Goal: Information Seeking & Learning: Find specific fact

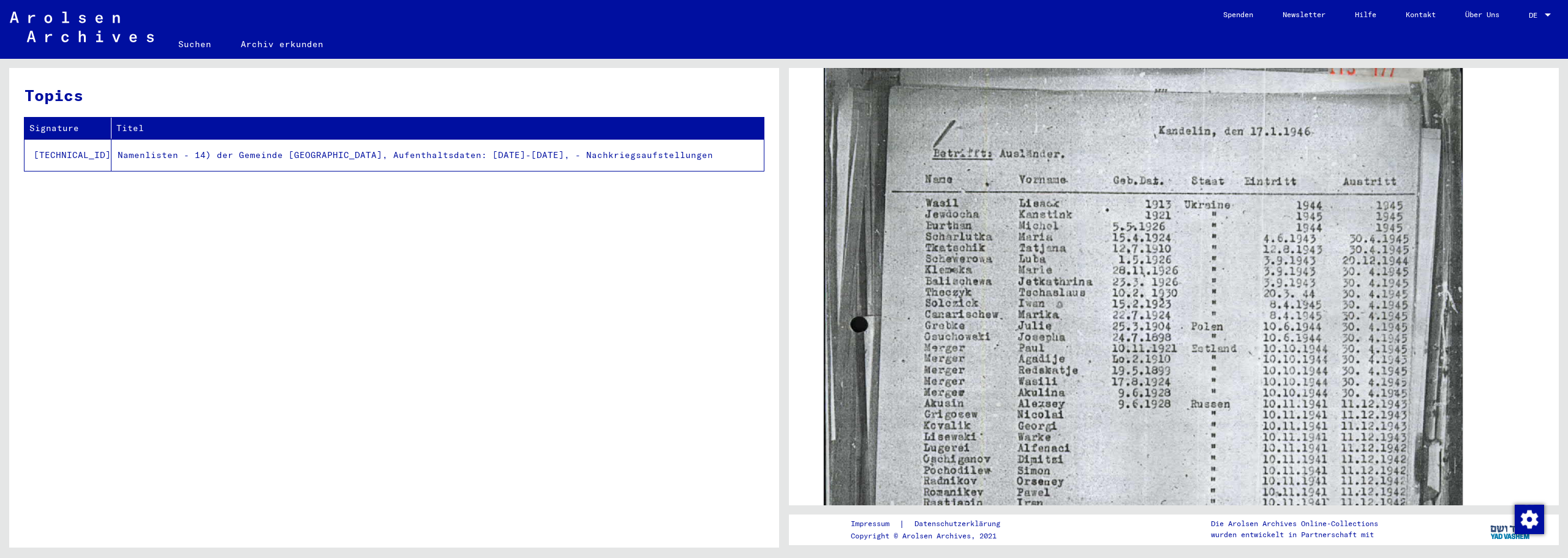
scroll to position [510, 0]
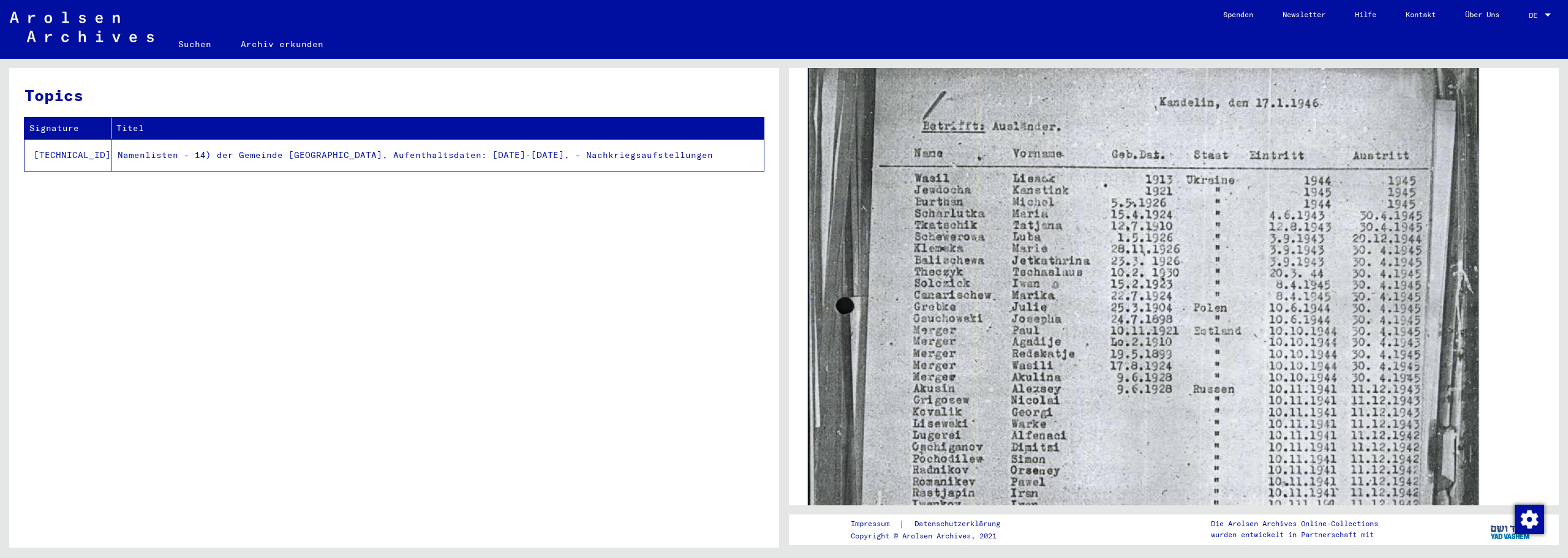
click at [1063, 323] on img at bounding box center [1144, 425] width 671 height 941
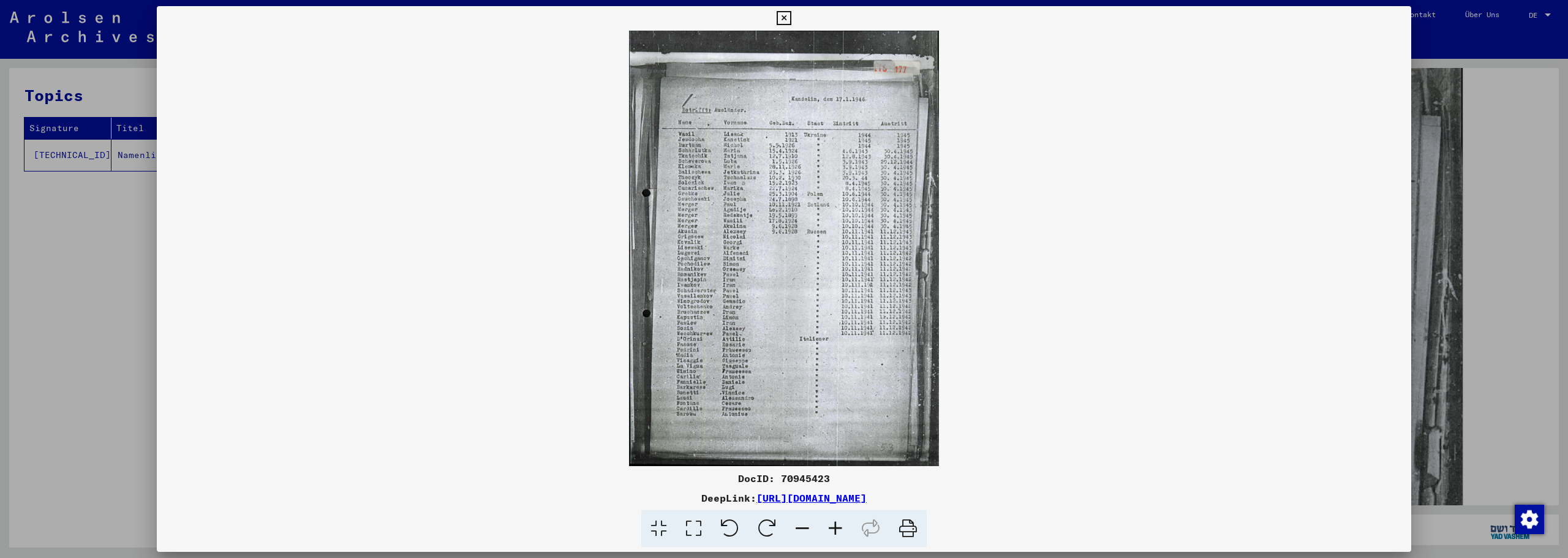
click at [790, 14] on icon at bounding box center [784, 18] width 14 height 14
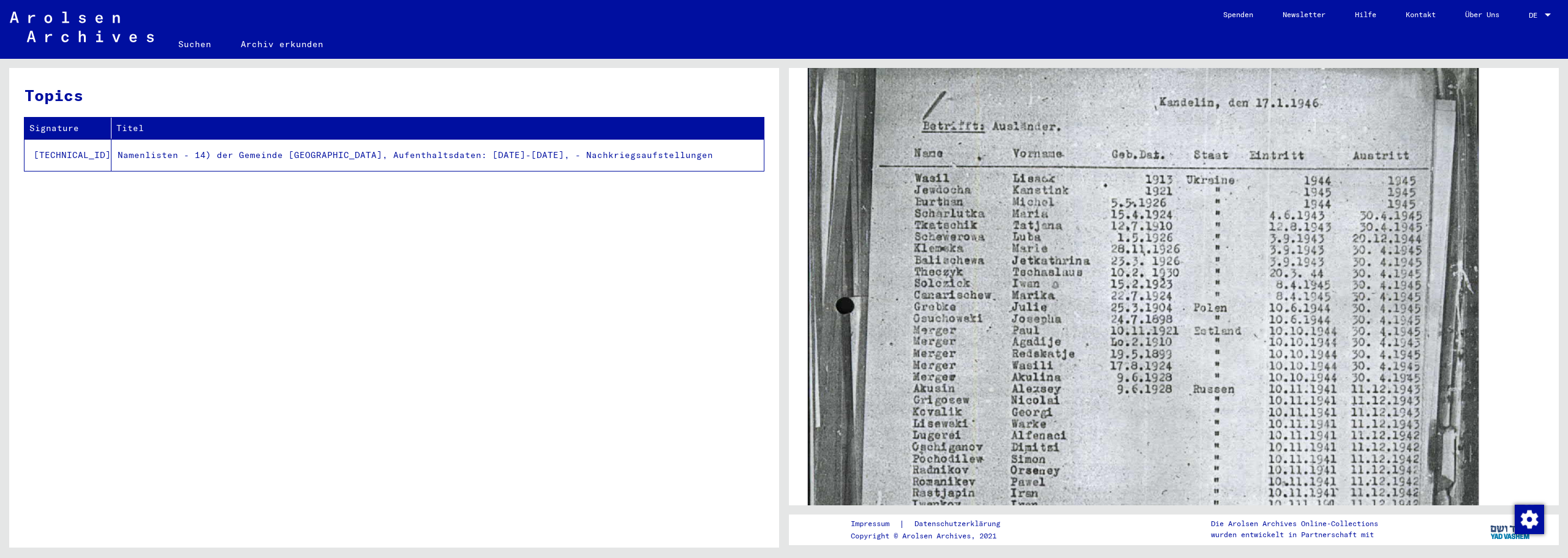
scroll to position [612, 0]
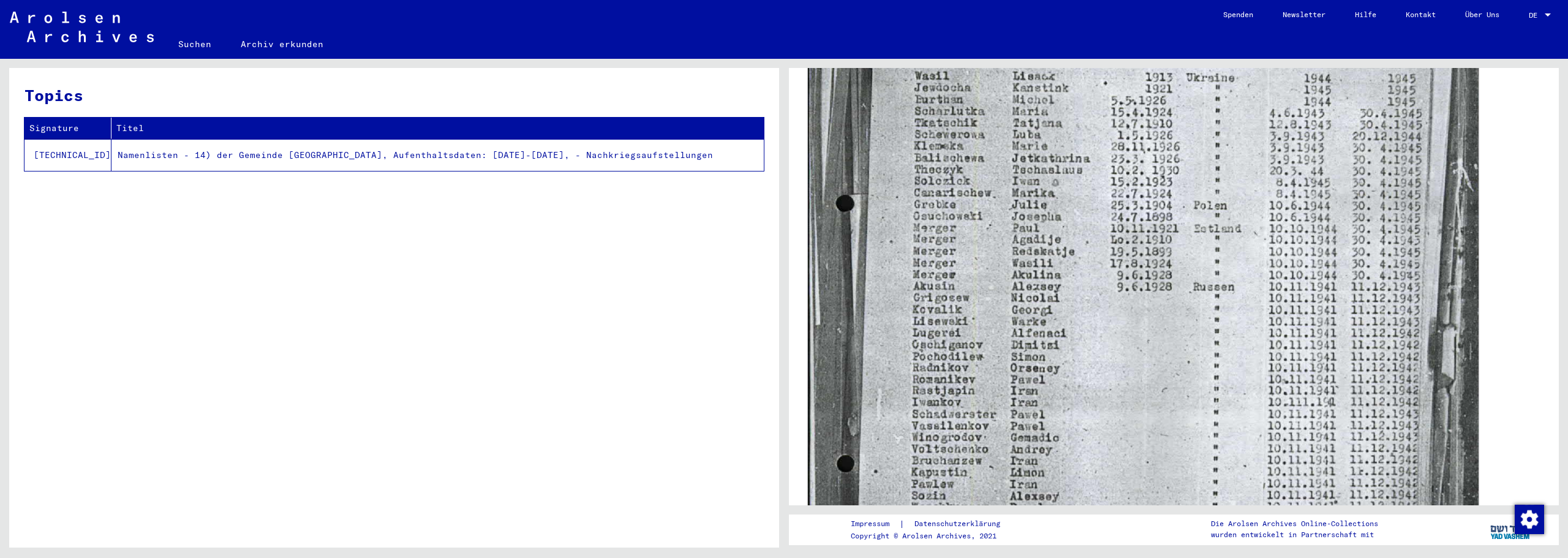
click at [1037, 220] on img at bounding box center [1144, 323] width 671 height 941
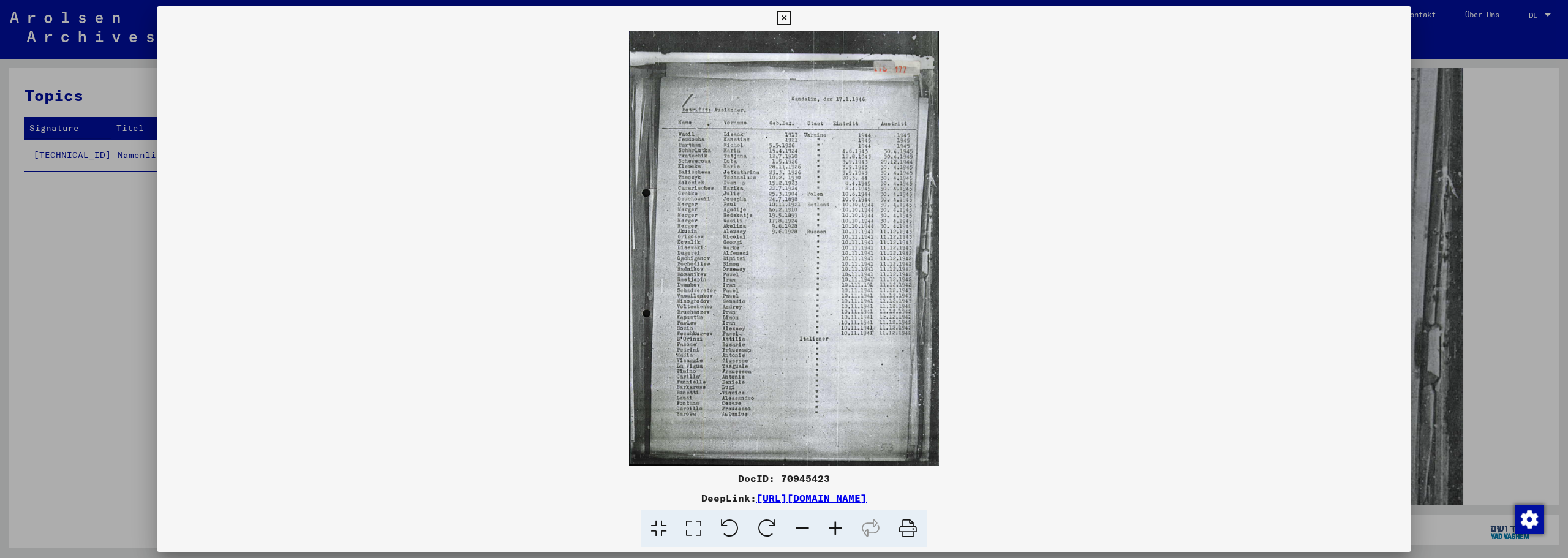
click at [784, 17] on icon at bounding box center [784, 18] width 14 height 14
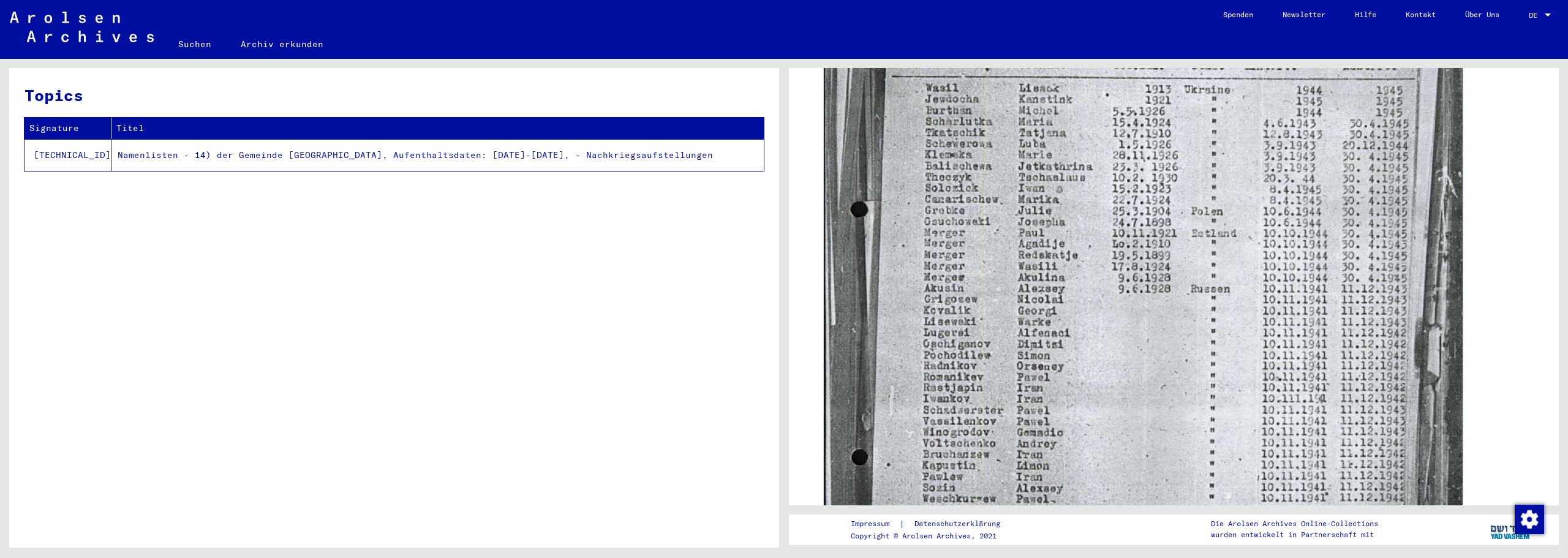
click at [189, 42] on link "Suchen" at bounding box center [195, 44] width 63 height 30
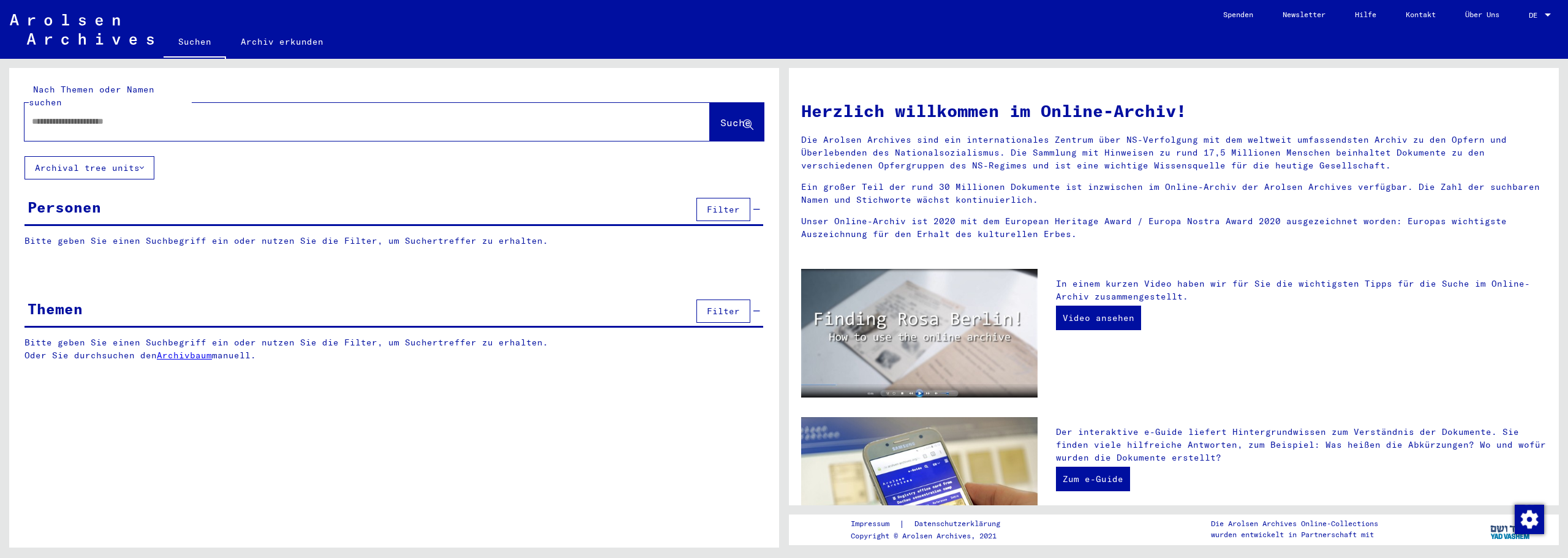
click at [208, 115] on input "text" at bounding box center [352, 121] width 641 height 13
type input "********"
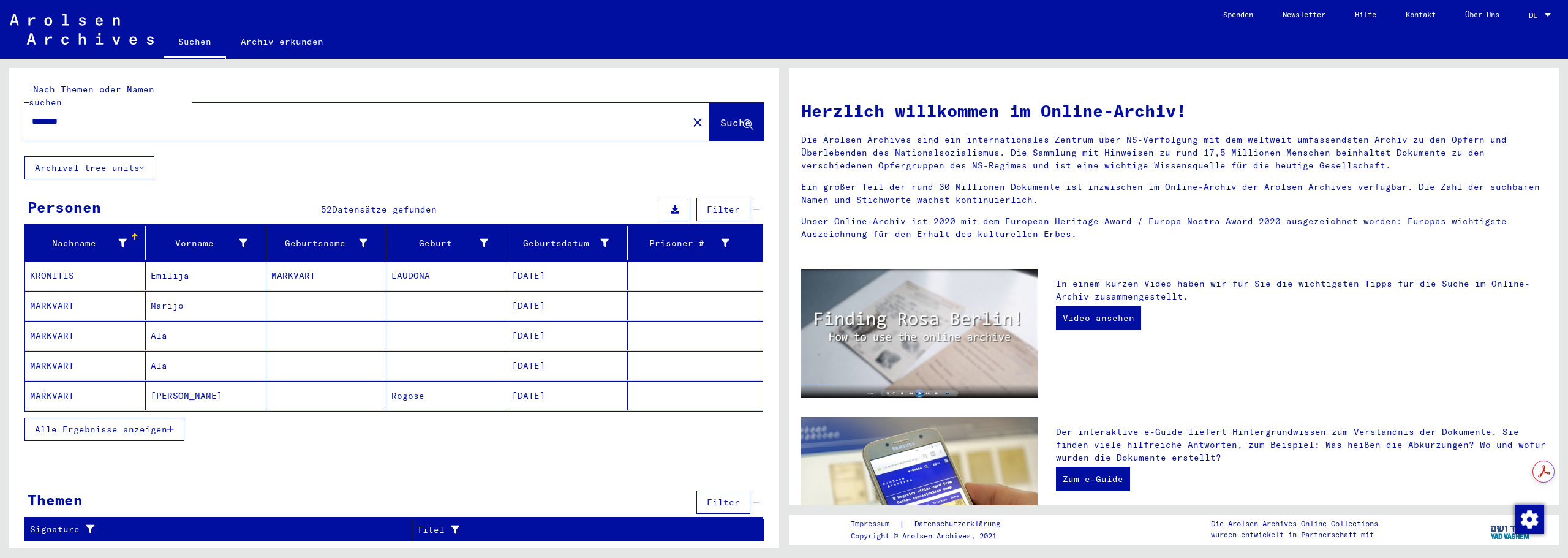
click at [68, 296] on mat-cell "MARKVART" at bounding box center [86, 305] width 120 height 30
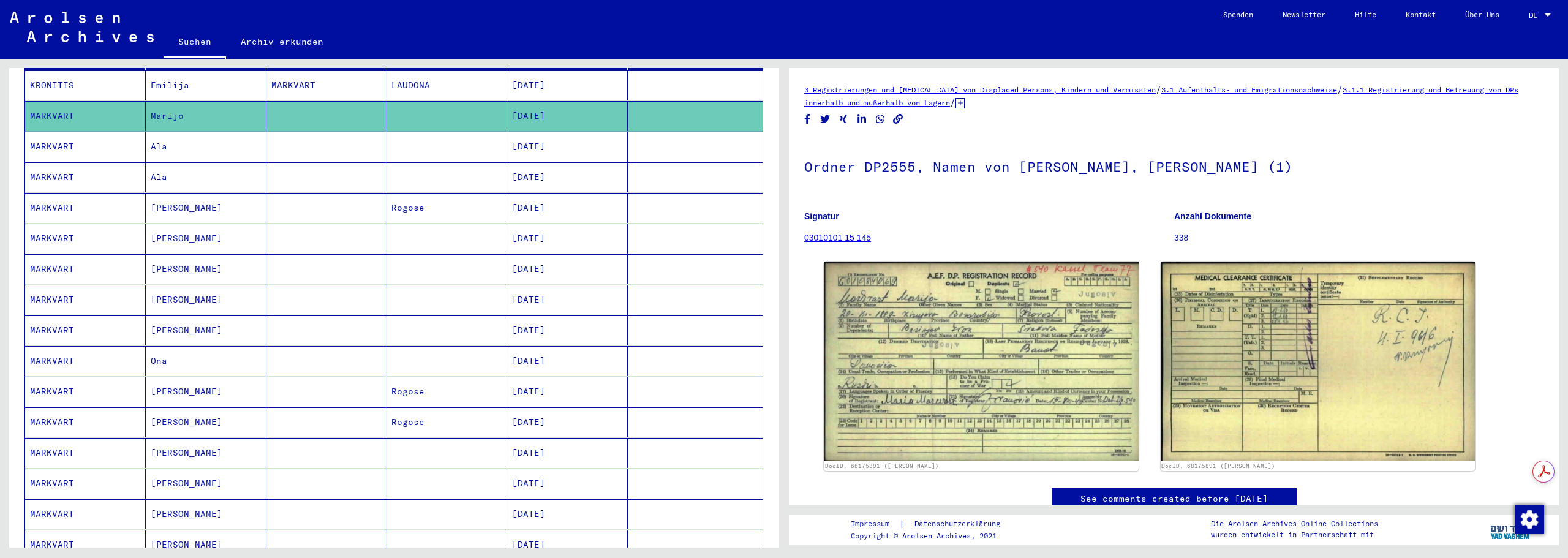
scroll to position [204, 0]
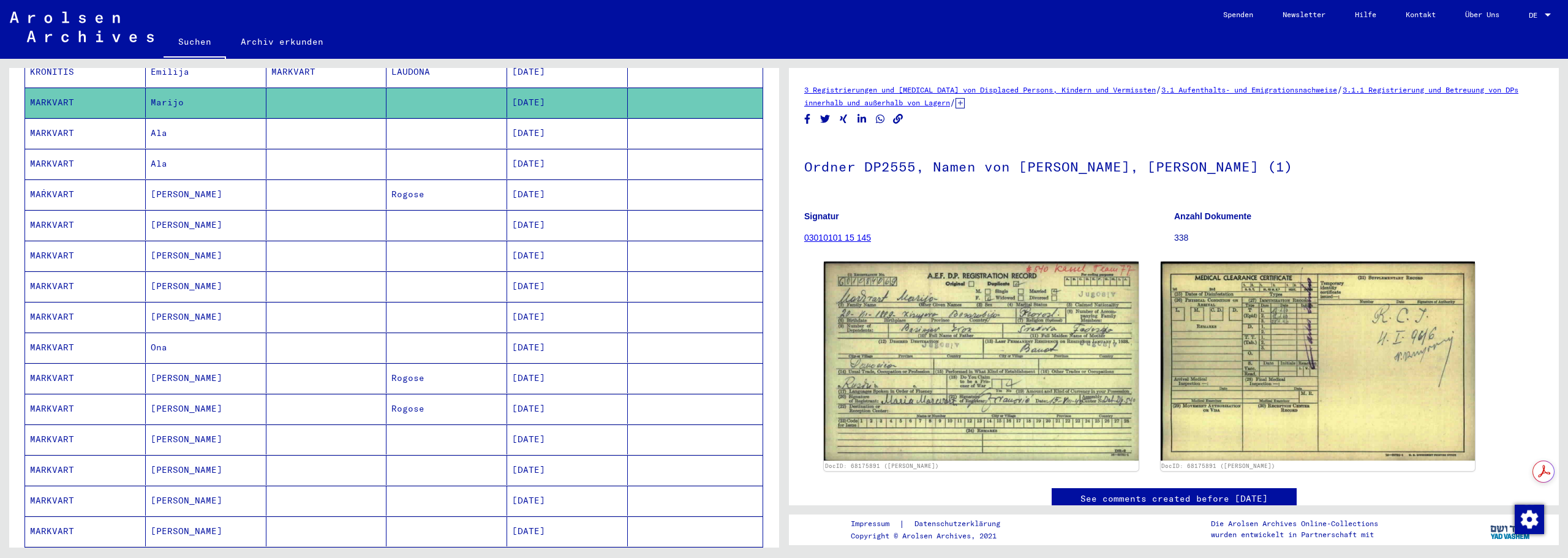
click at [54, 123] on mat-cell "MARKVART" at bounding box center [86, 133] width 120 height 30
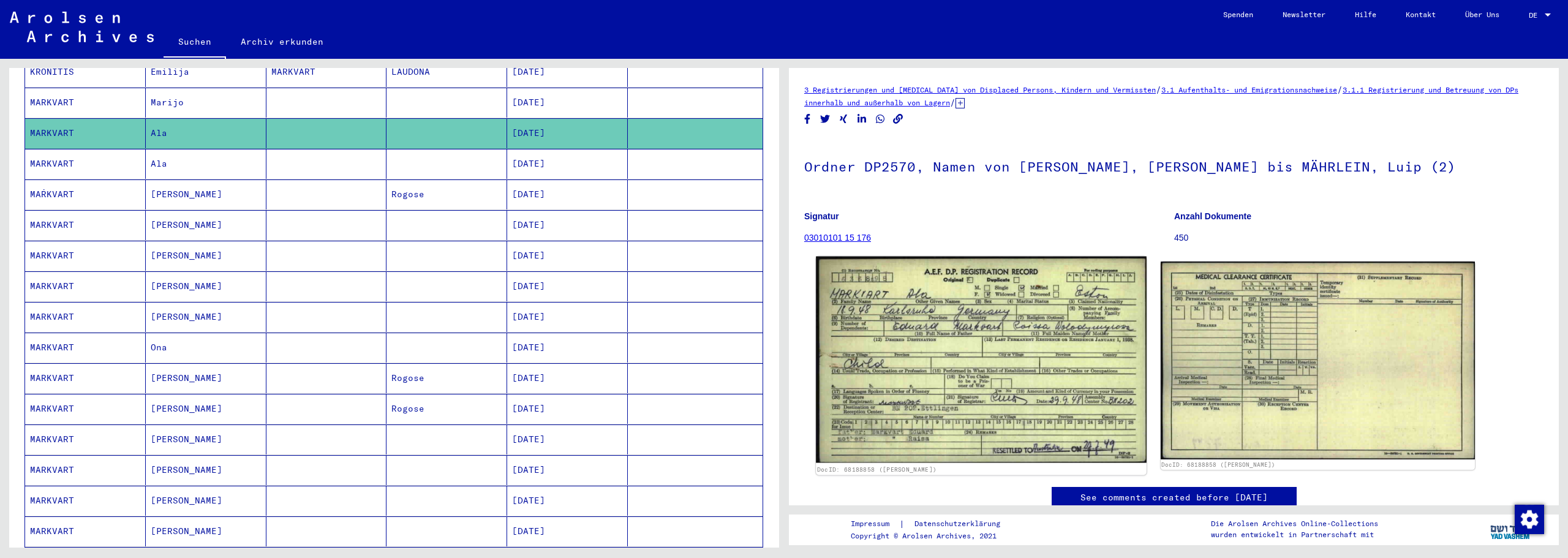
click at [927, 303] on img at bounding box center [981, 360] width 330 height 207
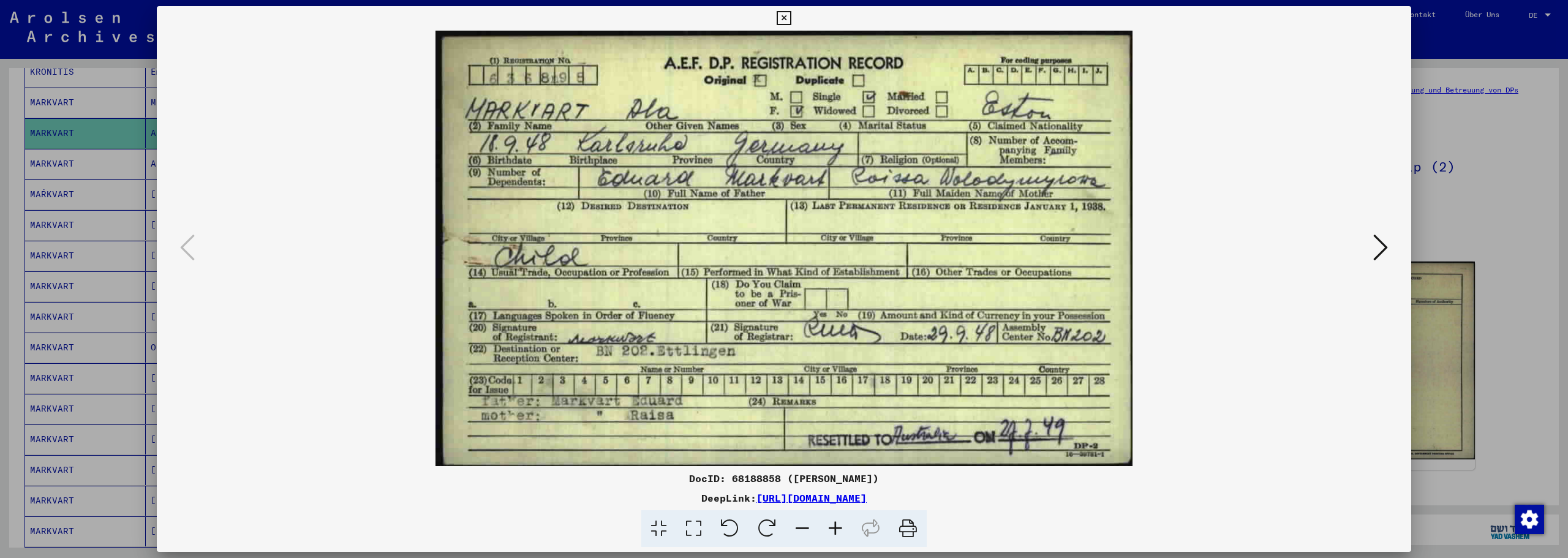
click at [779, 12] on icon at bounding box center [784, 18] width 14 height 14
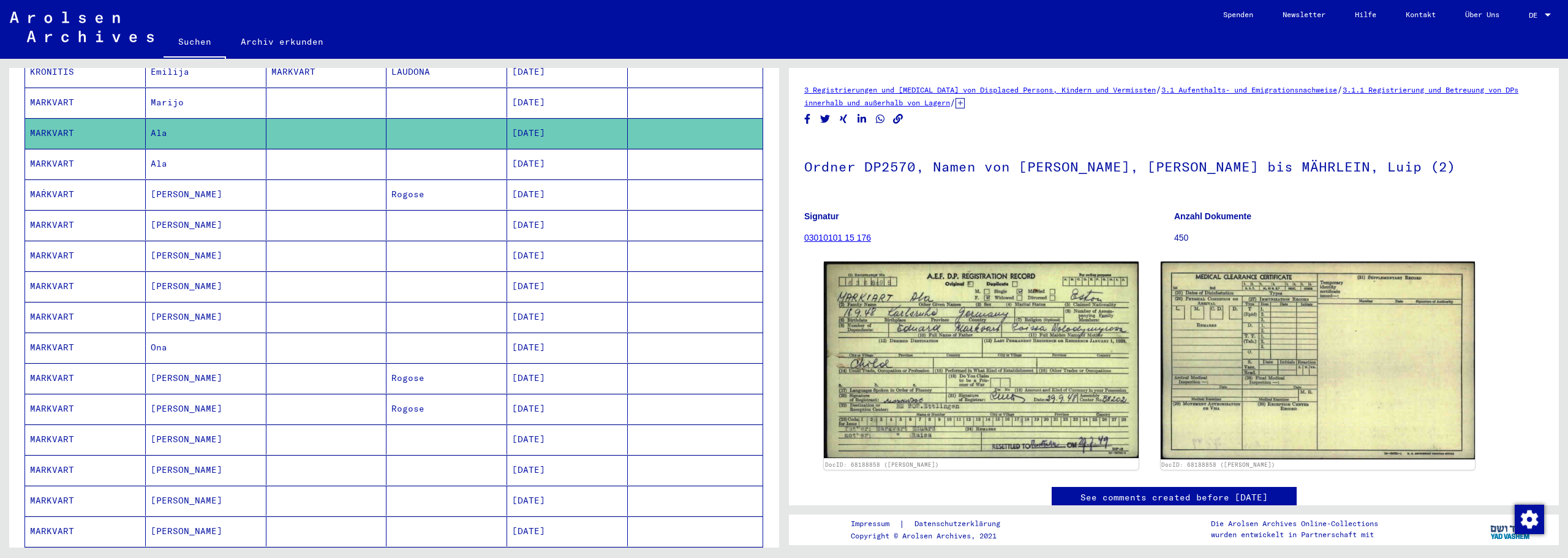
click at [244, 240] on mat-cell "[PERSON_NAME]" at bounding box center [206, 255] width 120 height 30
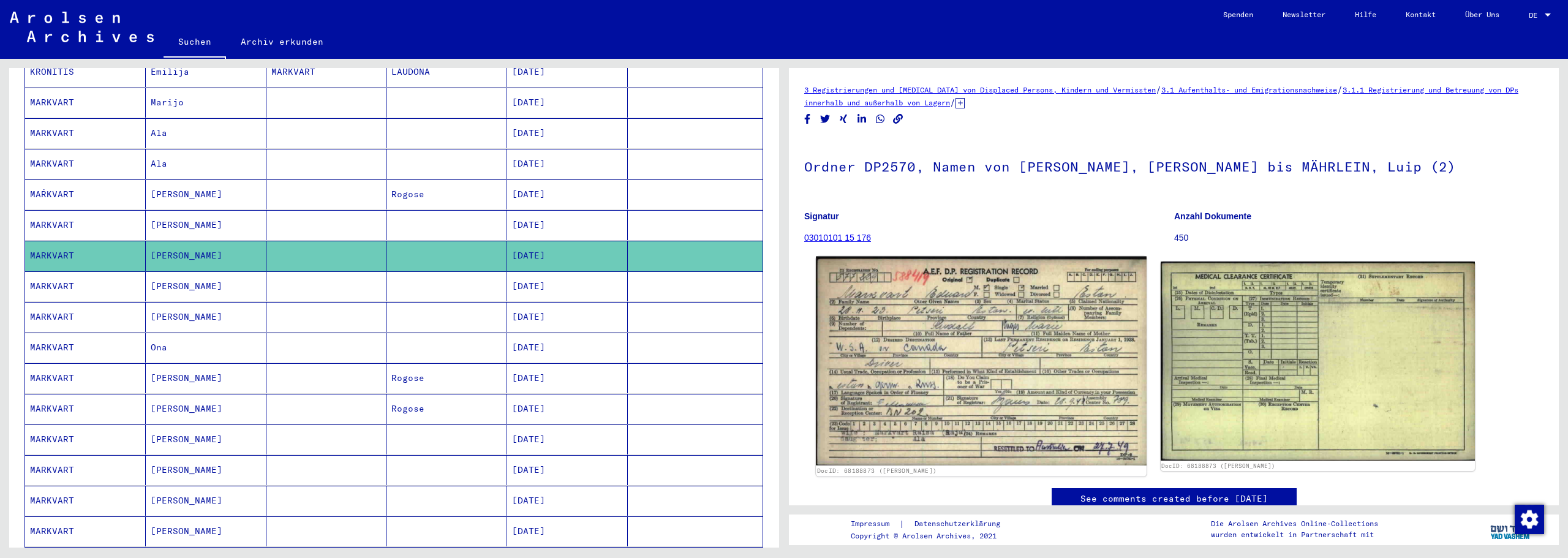
click at [1006, 316] on img at bounding box center [981, 361] width 330 height 209
